Goal: Use online tool/utility: Utilize a website feature to perform a specific function

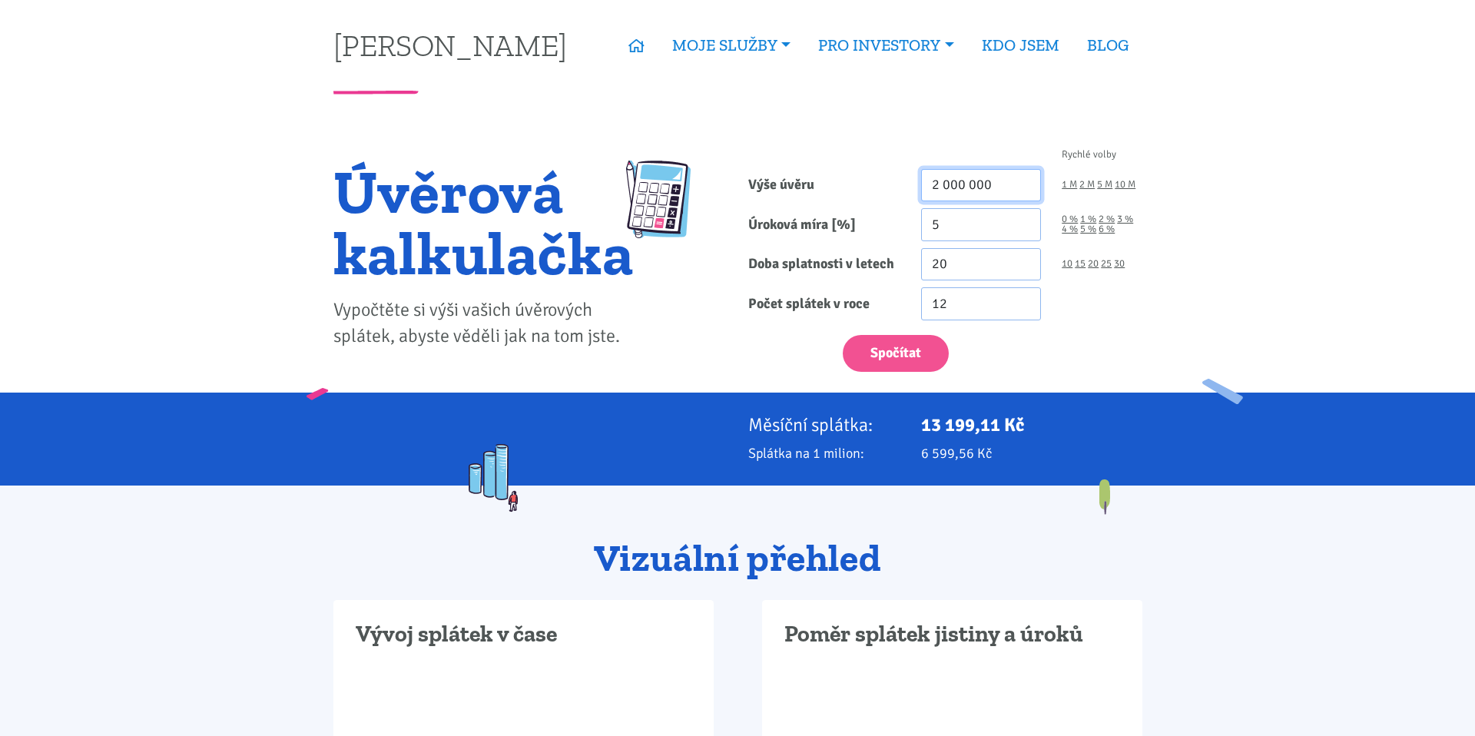
drag, startPoint x: 1000, startPoint y: 180, endPoint x: 846, endPoint y: 179, distance: 154.4
click at [846, 179] on div "Výše úvěru 2 000 000 1 M 2 M 5 M 10 M" at bounding box center [945, 185] width 415 height 33
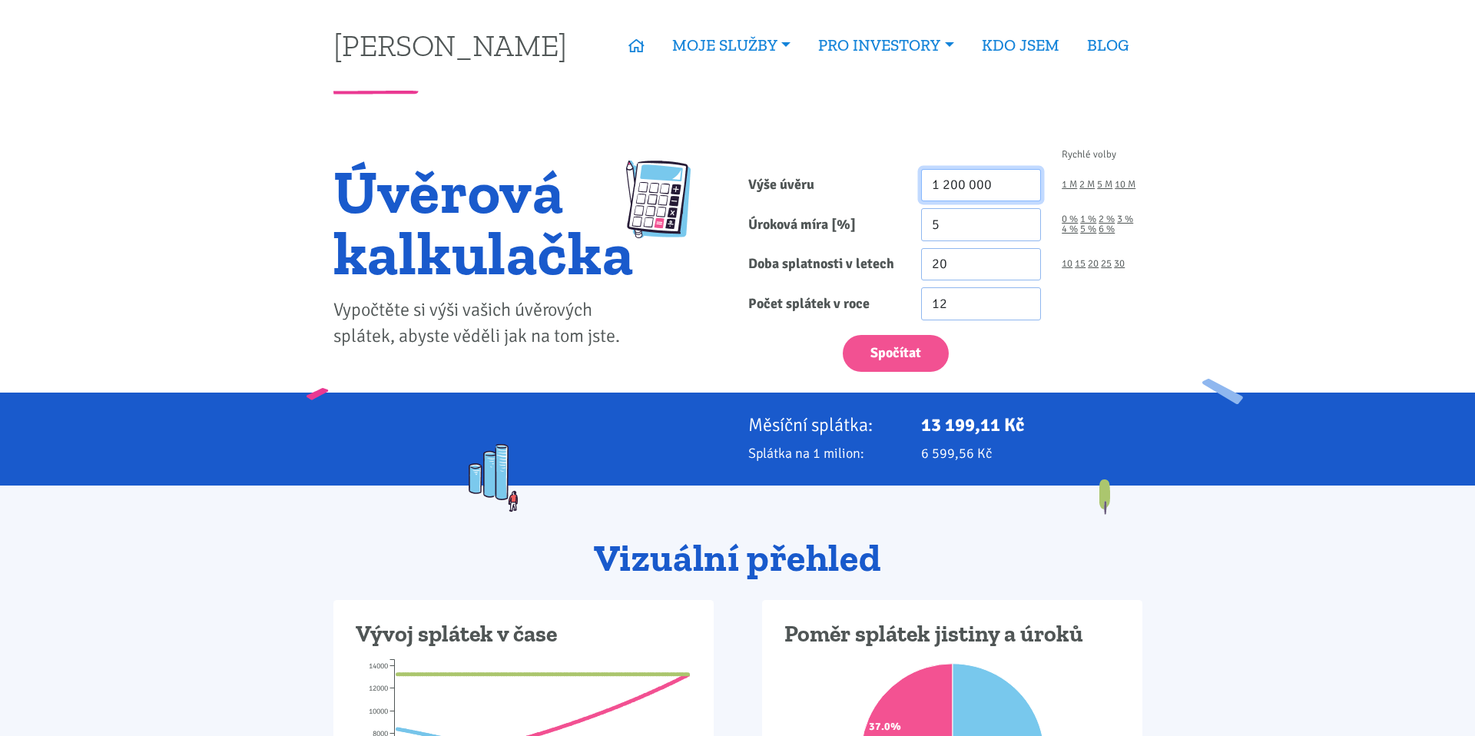
type input "1 200 000"
drag, startPoint x: 971, startPoint y: 257, endPoint x: 834, endPoint y: 255, distance: 137.5
click at [834, 255] on div "Doba splatnosti v letech 20 10 15 20 25 30" at bounding box center [945, 264] width 415 height 33
type input "8"
click at [936, 245] on form "Rychlé volby Výše úvěru 1 200 000 1 M 2 M 5 M 10 M Úroková míra [%] 5 0 % 1 % 8" at bounding box center [945, 261] width 394 height 222
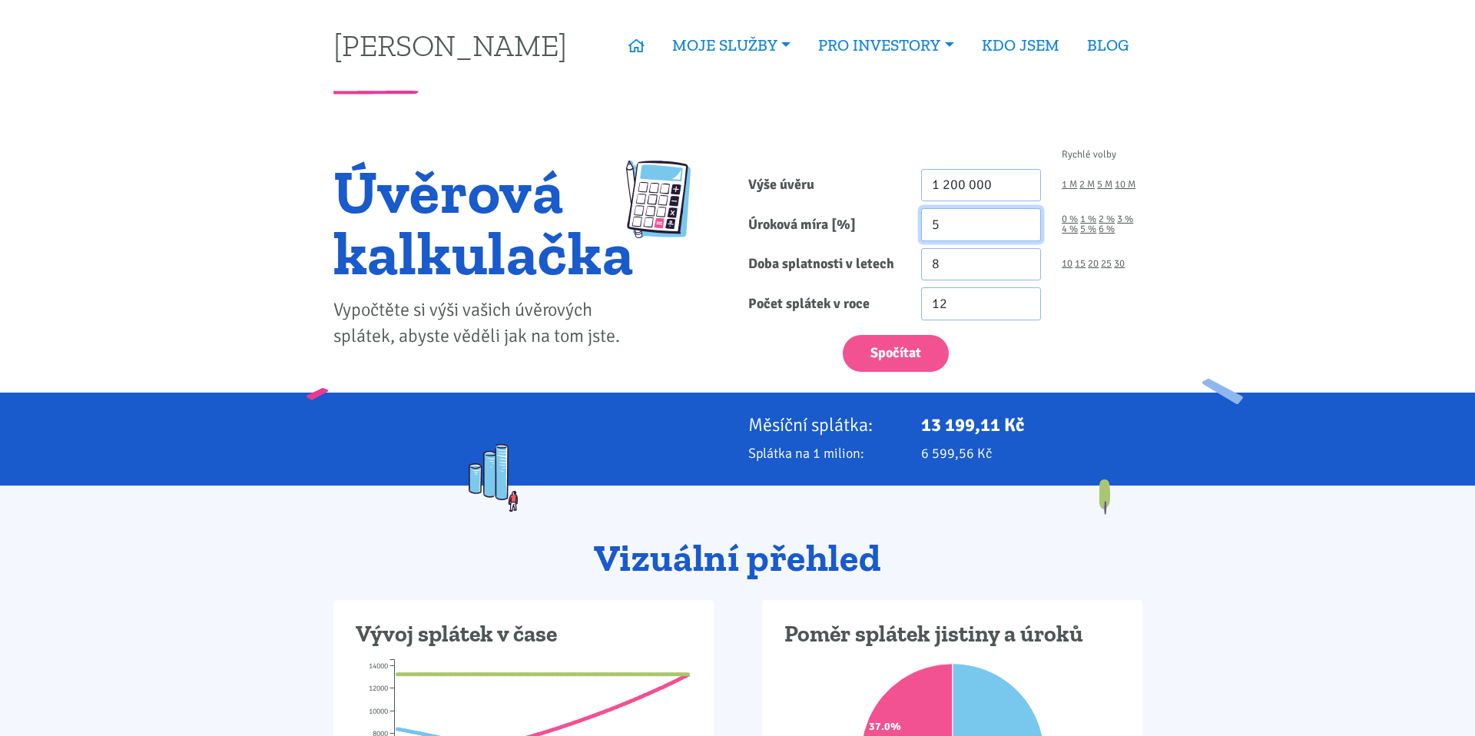
click at [974, 221] on input "5" at bounding box center [981, 224] width 121 height 33
type input "5.5"
click at [788, 384] on div "Rychlé volby Výše úvěru 1 200 000 1 M 2 M 5 M 10 M Úroková míra [%] 5.5 0 % 1 %…" at bounding box center [945, 264] width 415 height 257
click at [896, 360] on button "Spočítat" at bounding box center [896, 354] width 106 height 38
type input "1200000"
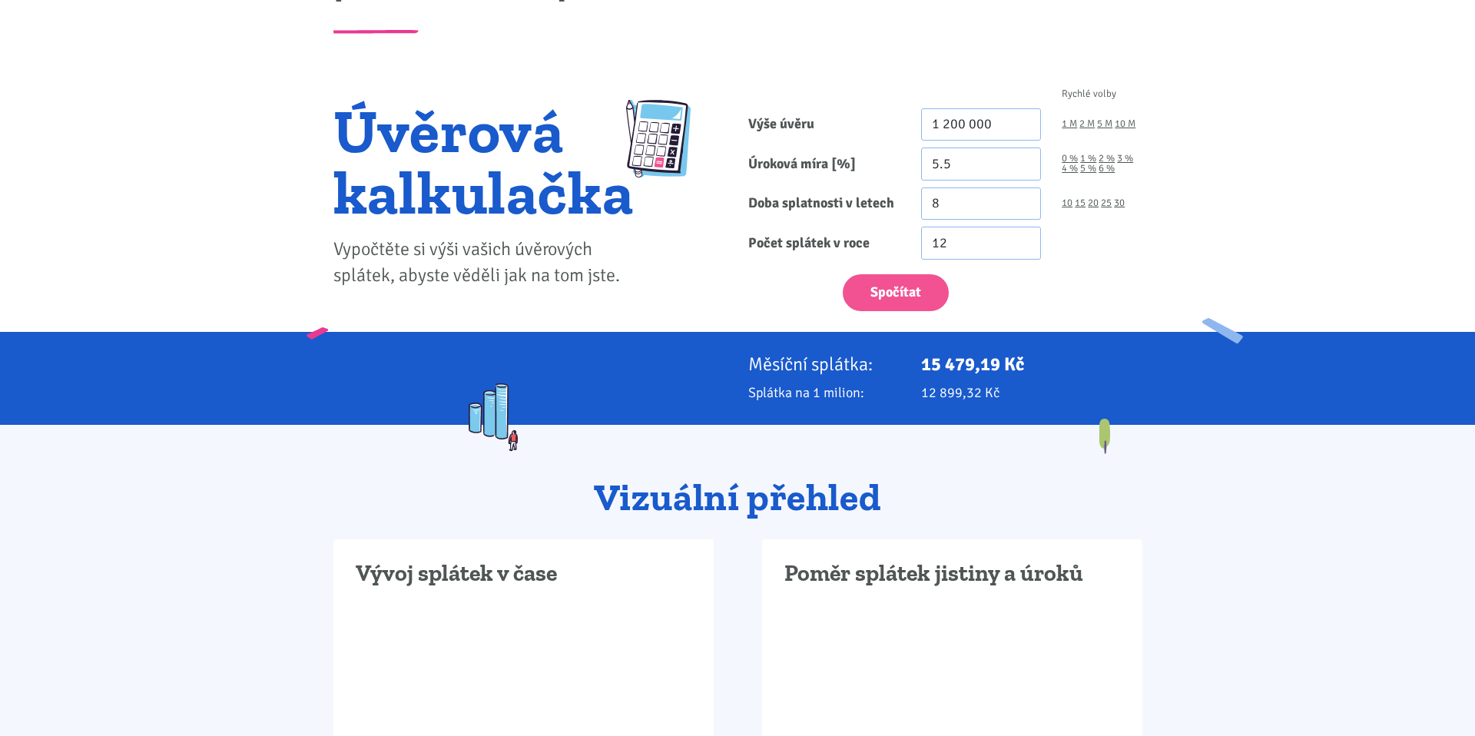
scroll to position [75, 0]
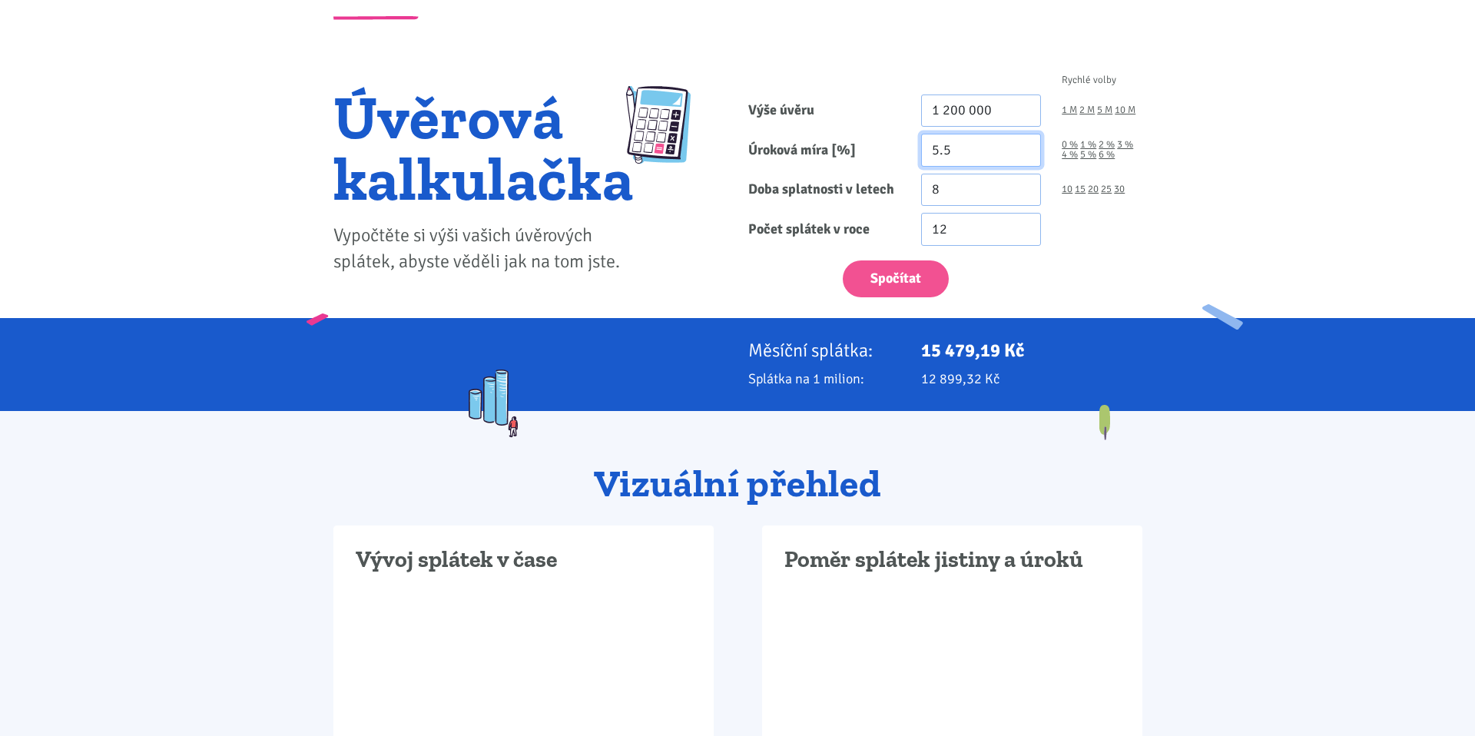
drag, startPoint x: 967, startPoint y: 159, endPoint x: 907, endPoint y: 159, distance: 59.9
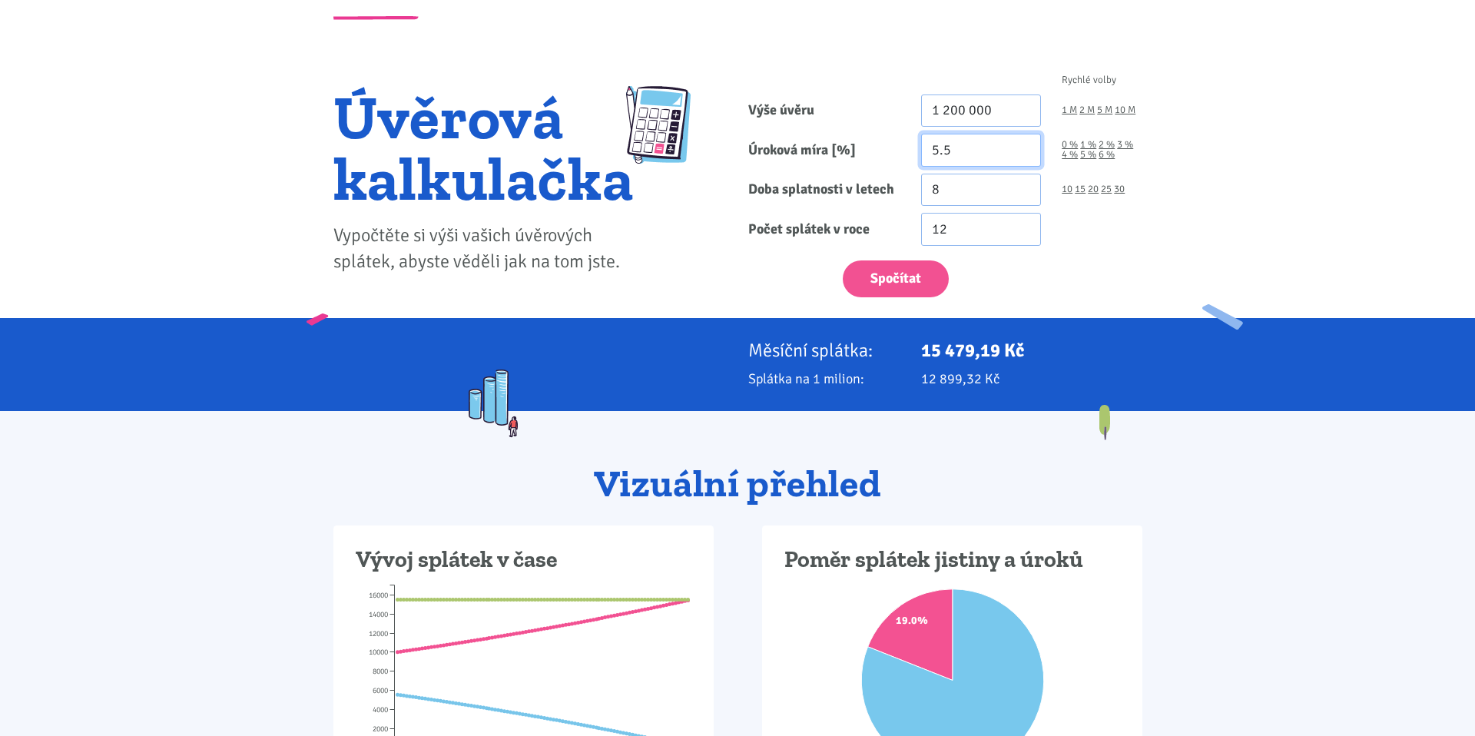
click at [907, 159] on div "Úroková míra [%] 5.5 0 % 1 % 2 % 3 % 4 % 5 % 6 %" at bounding box center [945, 150] width 415 height 33
type input "4.2"
click at [864, 284] on button "Spočítat" at bounding box center [896, 279] width 106 height 38
type input "1200000"
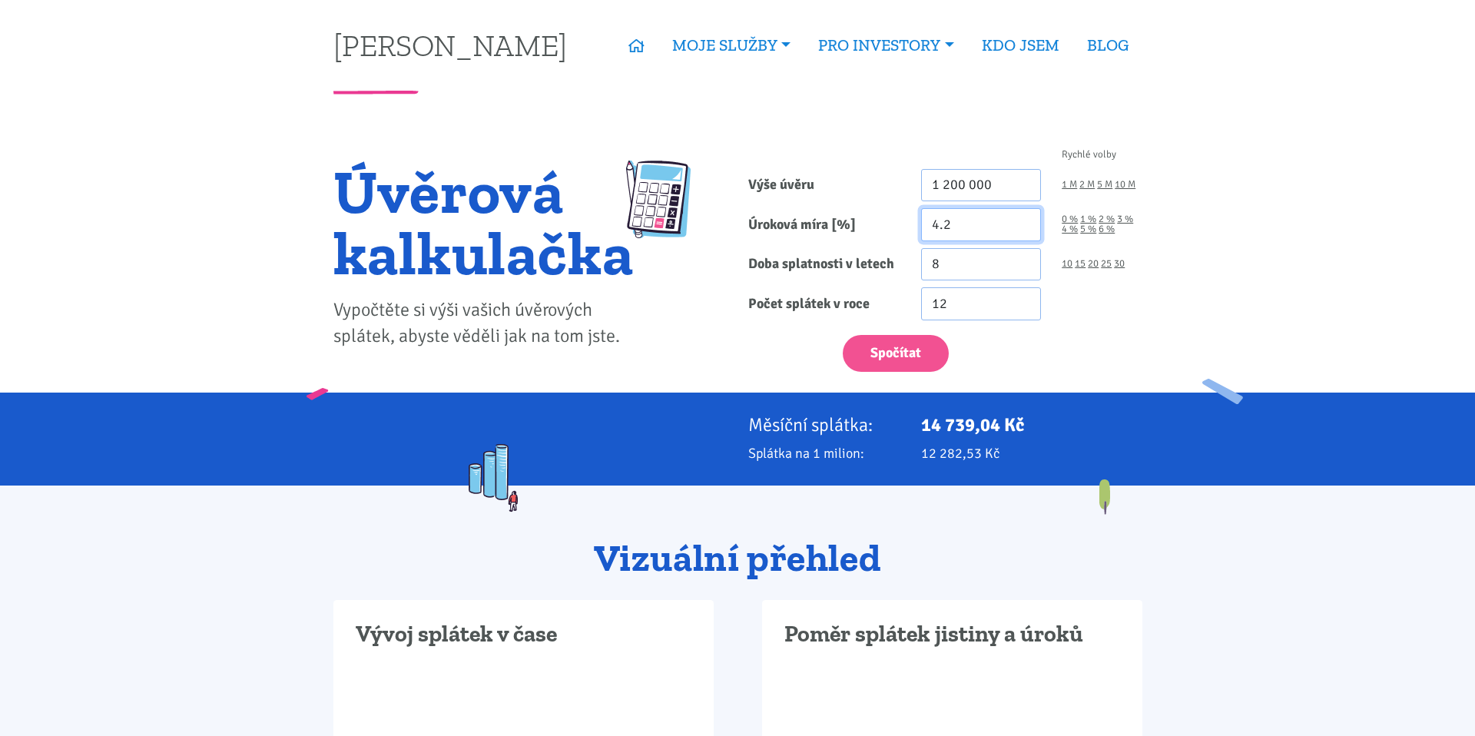
drag, startPoint x: 978, startPoint y: 225, endPoint x: 817, endPoint y: 225, distance: 161.4
click at [817, 225] on div "Úroková míra [%] 4.2 0 % 1 % 2 % 3 % 4 % 5 % 6 %" at bounding box center [945, 224] width 415 height 33
type input "5.5"
click at [889, 345] on button "Spočítat" at bounding box center [896, 354] width 106 height 38
type input "1200000"
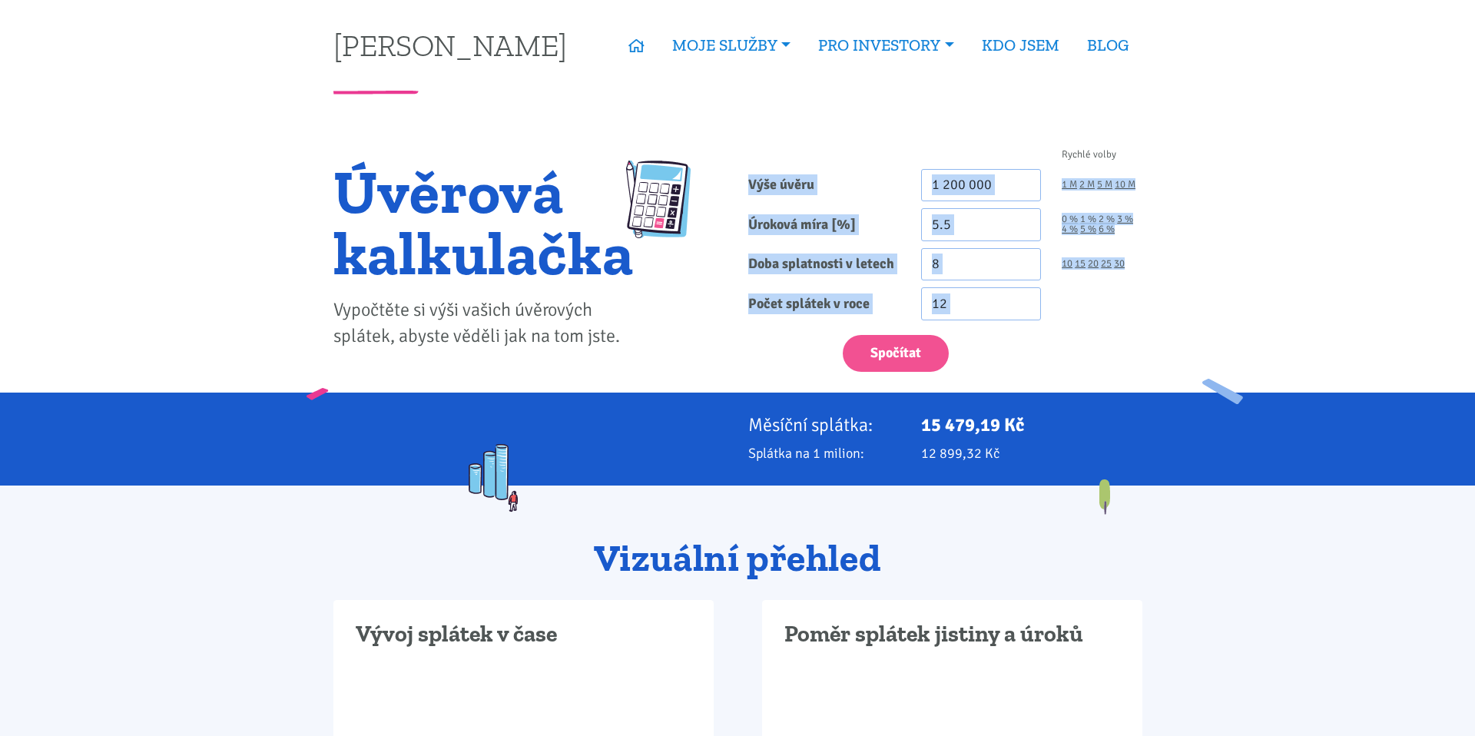
drag, startPoint x: 745, startPoint y: 180, endPoint x: 1061, endPoint y: 328, distance: 349.6
click at [1061, 328] on form "Rychlé volby Výše úvěru 1 200 000 1 M 2 M 5 M 10 M Úroková míra [%] 5.5 0 % 1 %" at bounding box center [945, 261] width 394 height 222
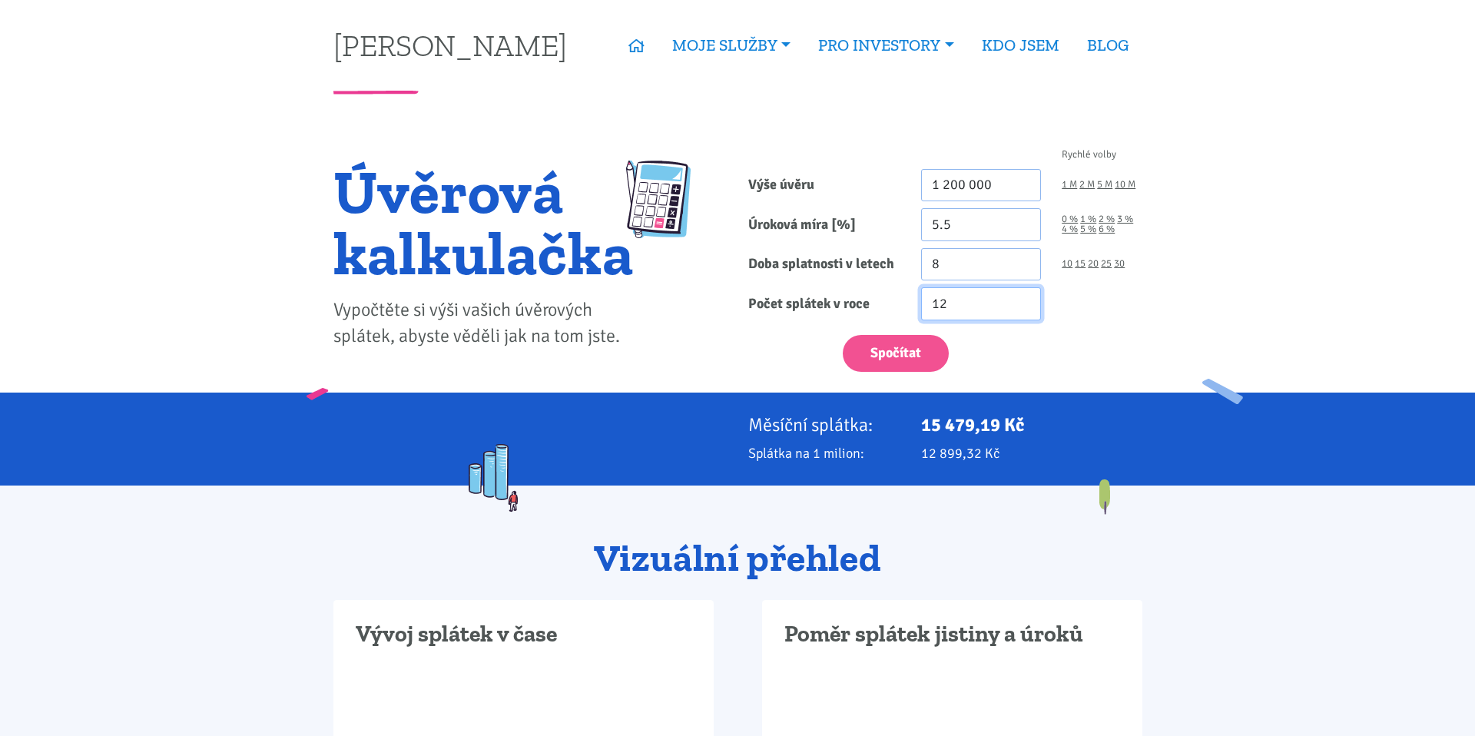
click at [1080, 309] on div "12" at bounding box center [1032, 303] width 242 height 33
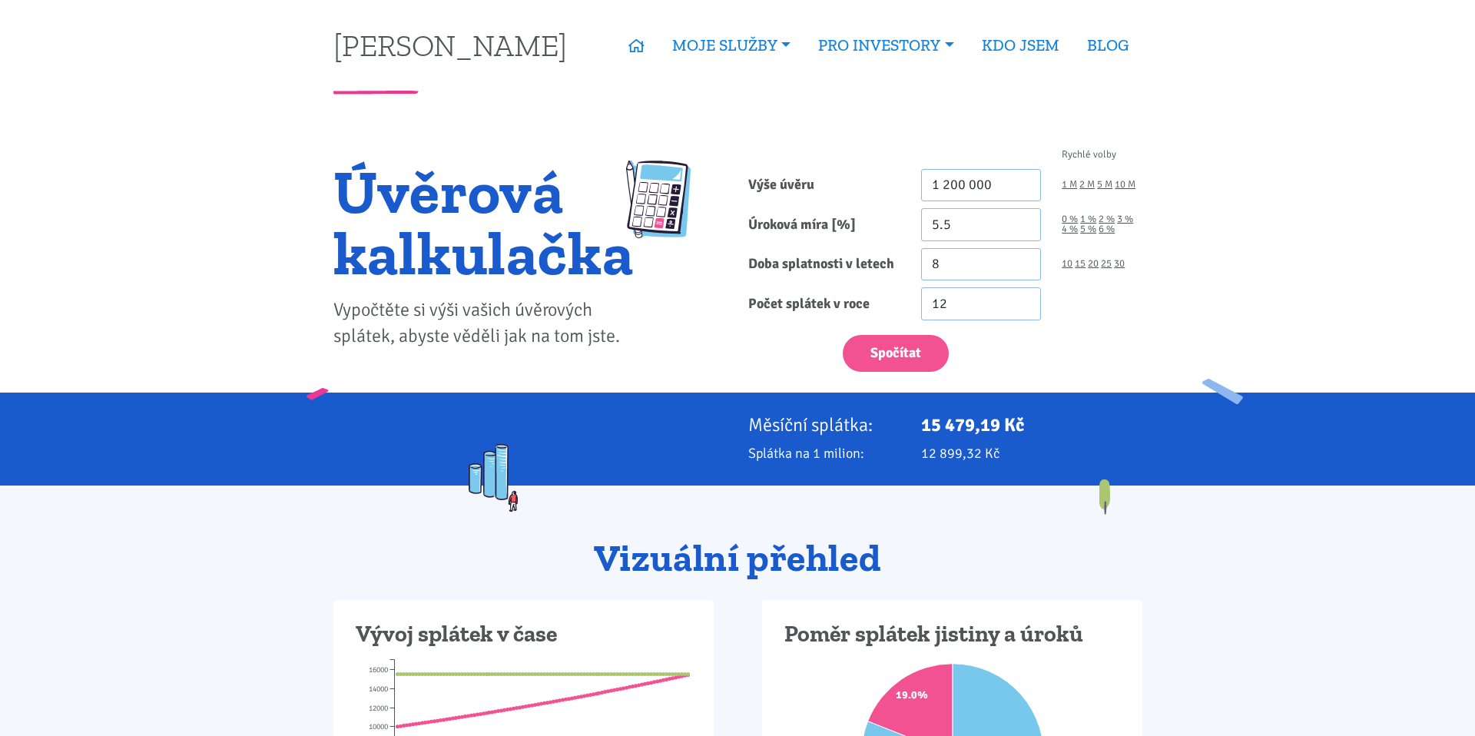
click at [1080, 309] on div "12" at bounding box center [1032, 303] width 242 height 33
click at [980, 346] on div "Spočítat" at bounding box center [945, 349] width 415 height 45
